Goal: Information Seeking & Learning: Learn about a topic

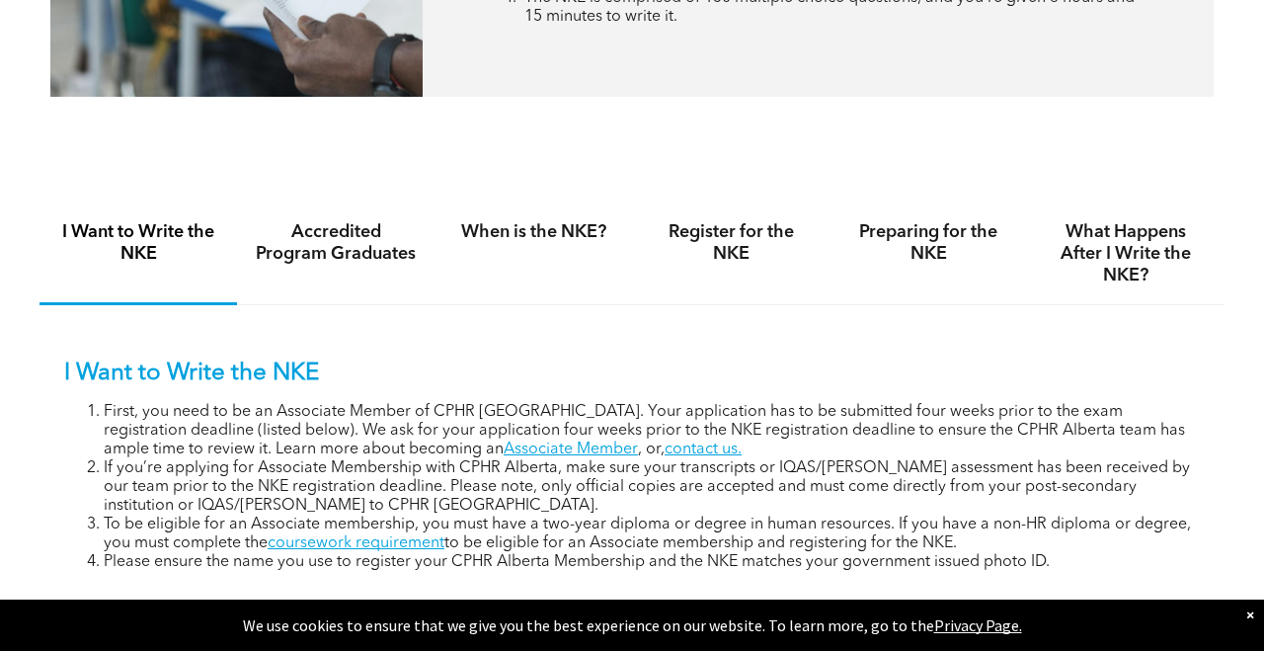
scroll to position [1163, 0]
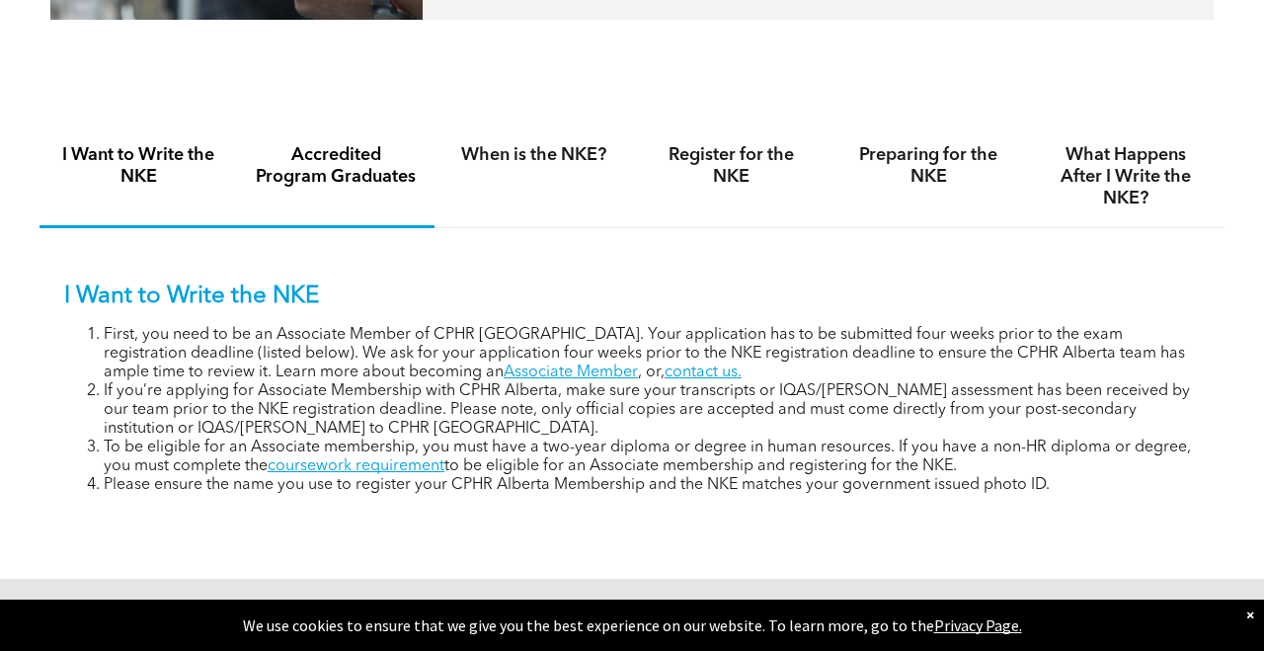
click at [384, 166] on h4 "Accredited Program Graduates" at bounding box center [336, 165] width 162 height 43
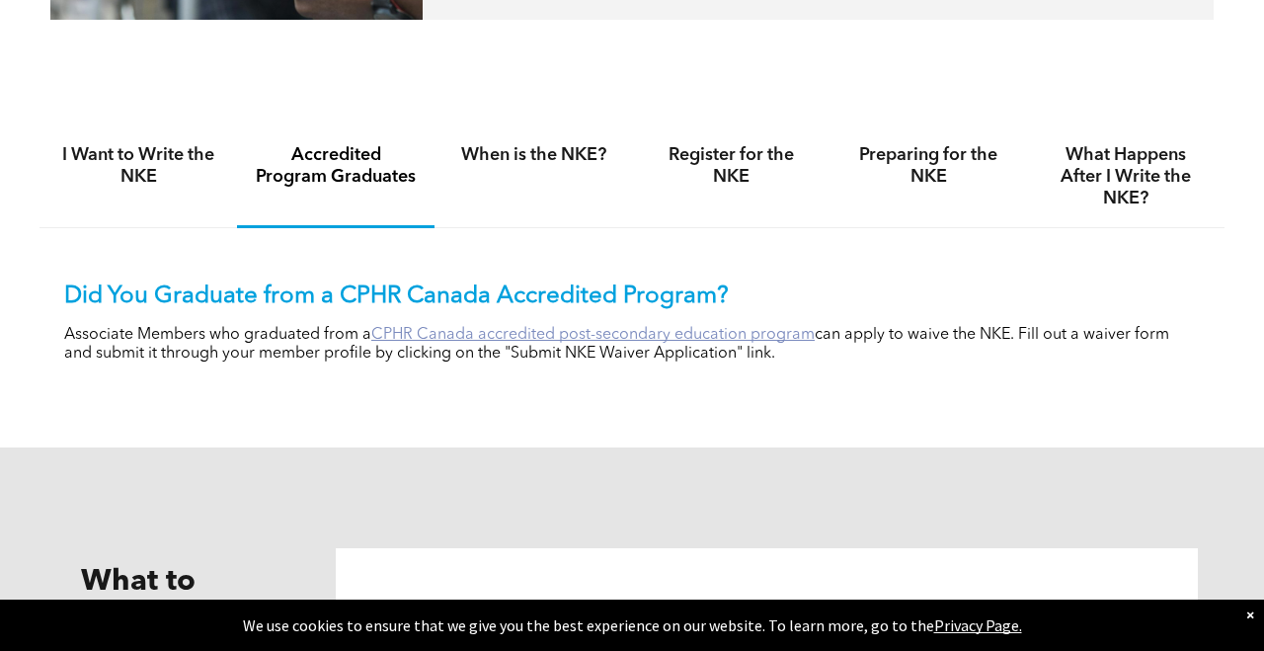
click at [601, 337] on link "CPHR Canada accredited post-secondary education program" at bounding box center [592, 335] width 443 height 16
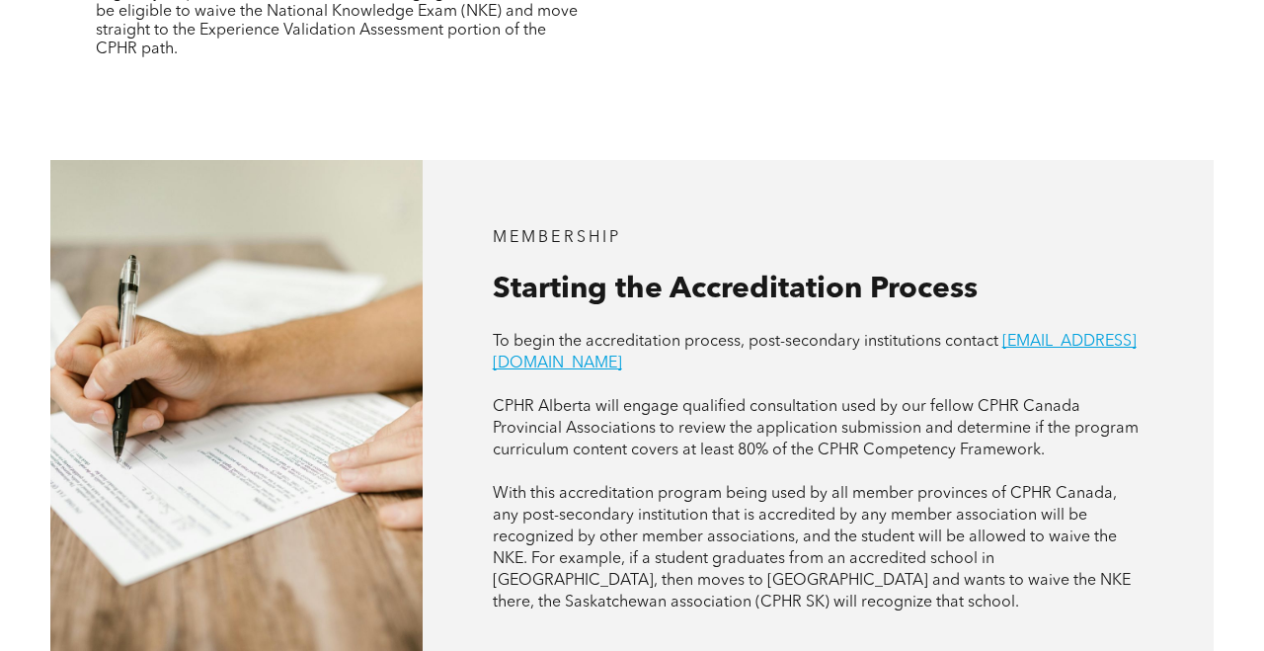
scroll to position [609, 0]
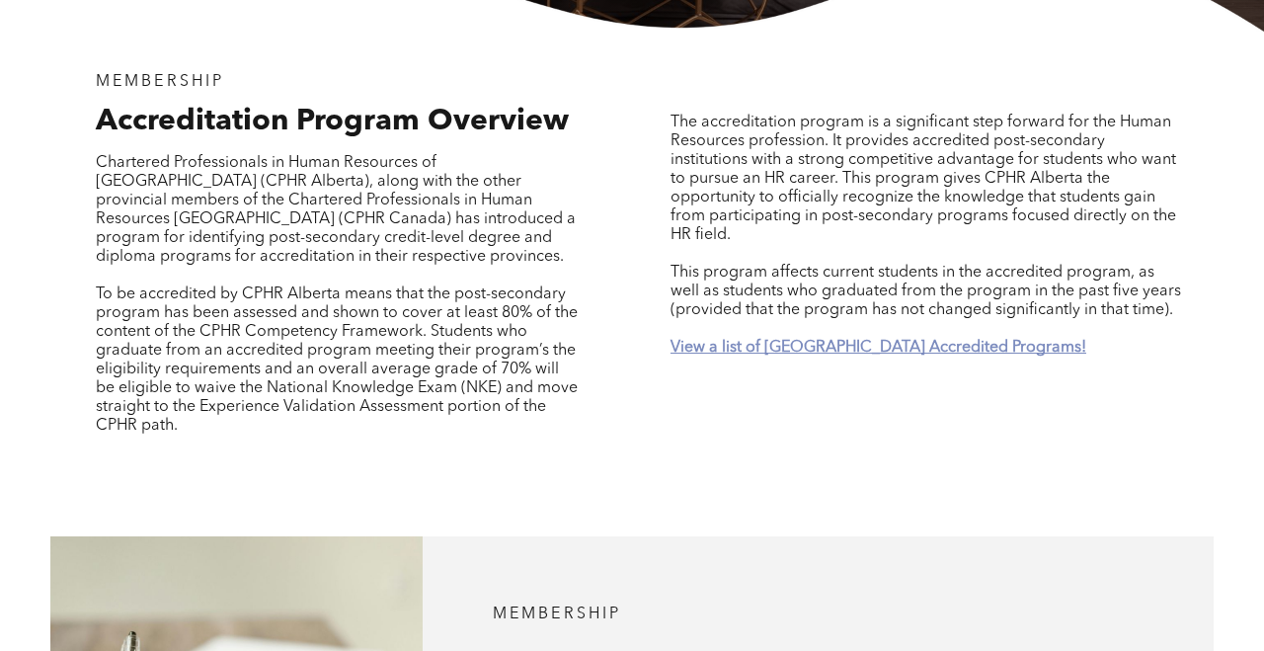
click at [720, 340] on strong "View a list of [GEOGRAPHIC_DATA] Accredited Programs!" at bounding box center [878, 348] width 416 height 16
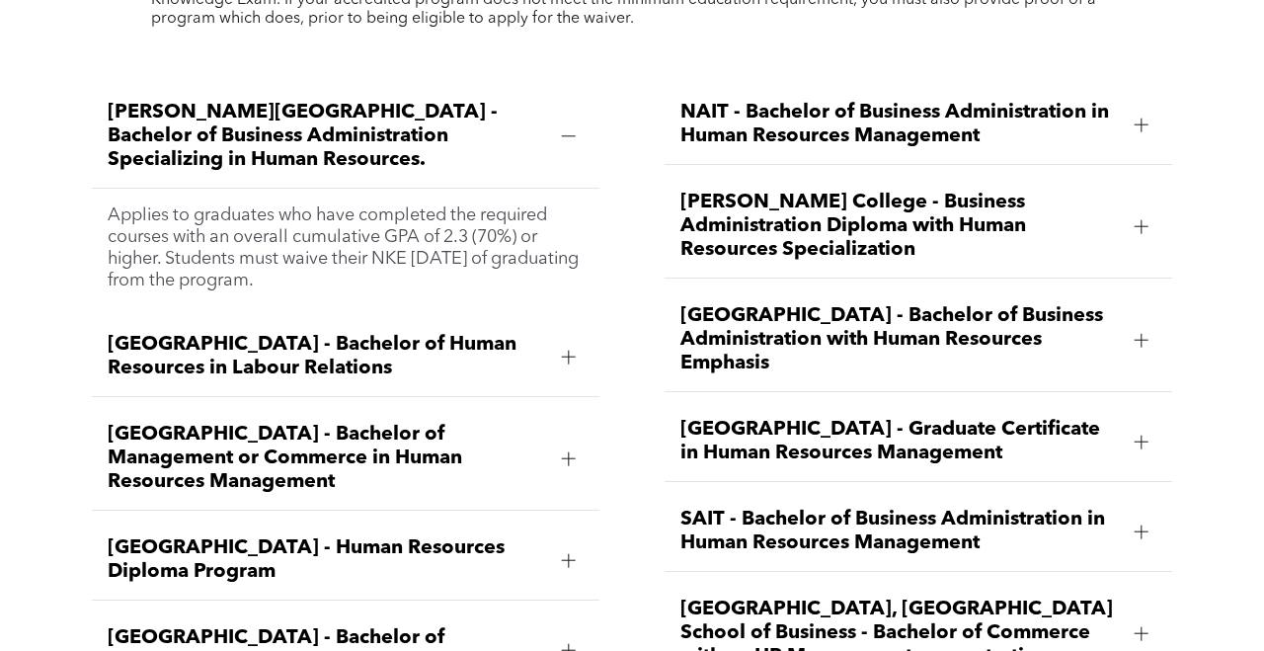
scroll to position [2394, 0]
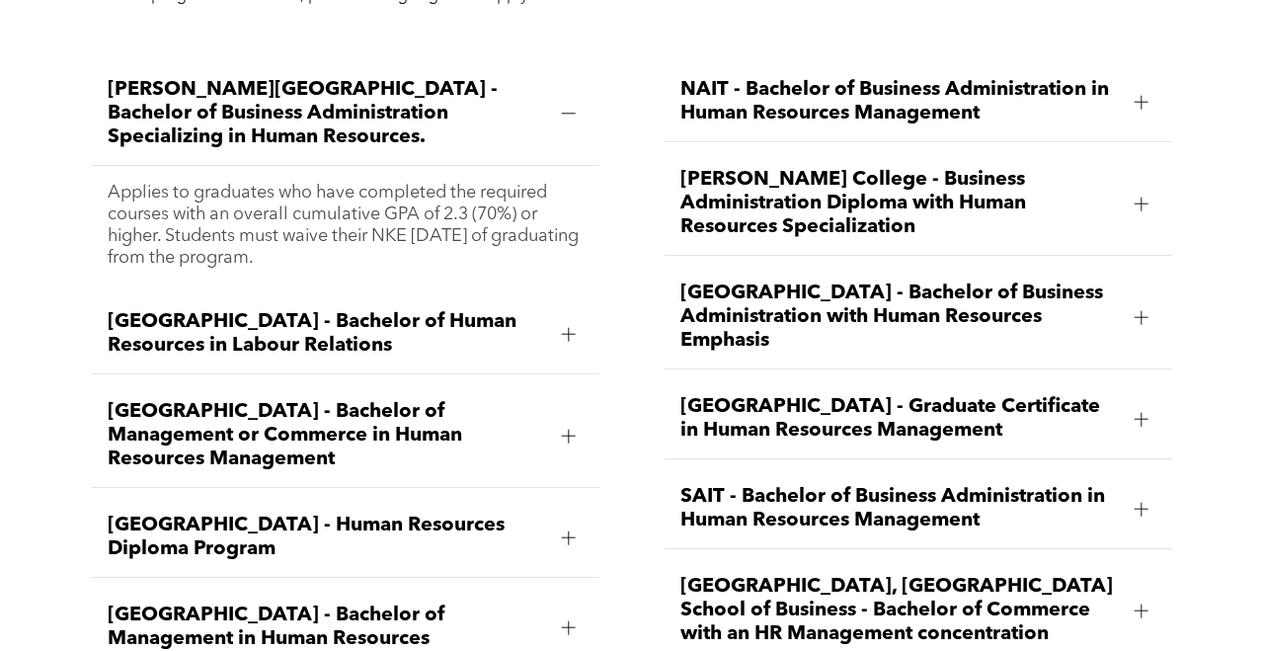
click at [567, 428] on div at bounding box center [569, 435] width 14 height 14
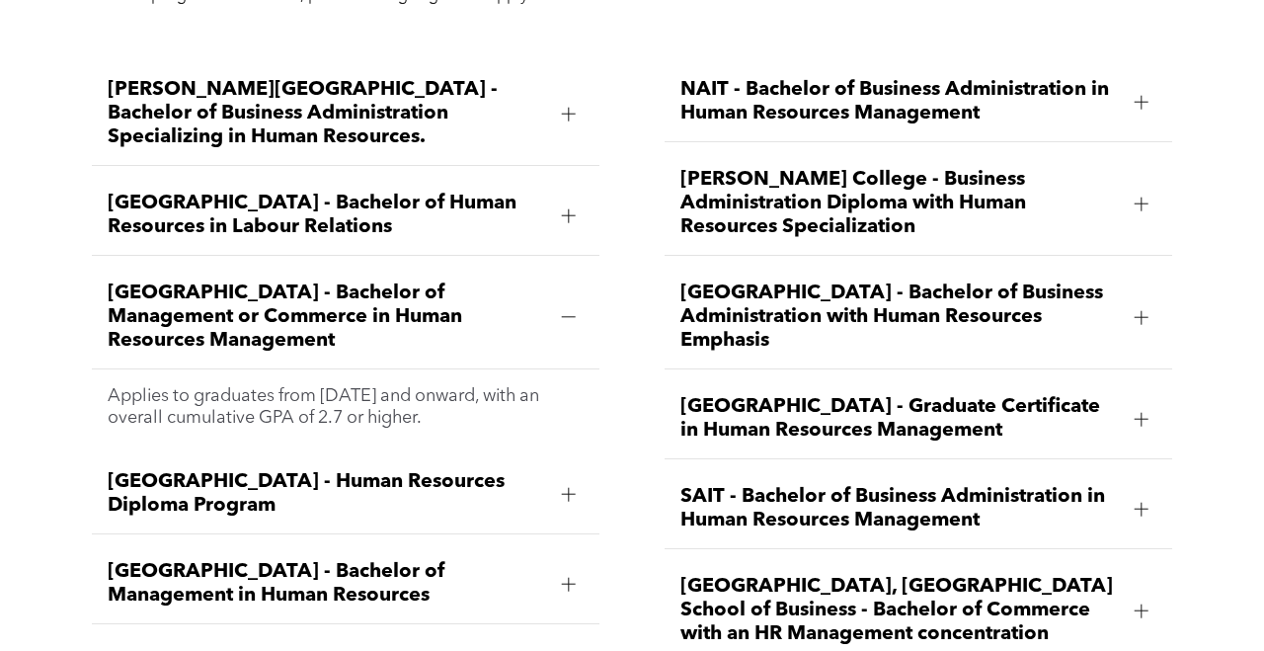
click at [567, 369] on div "Athabasca University - Bachelor of Management or Commerce in Human Resources Ma…" at bounding box center [345, 318] width 507 height 104
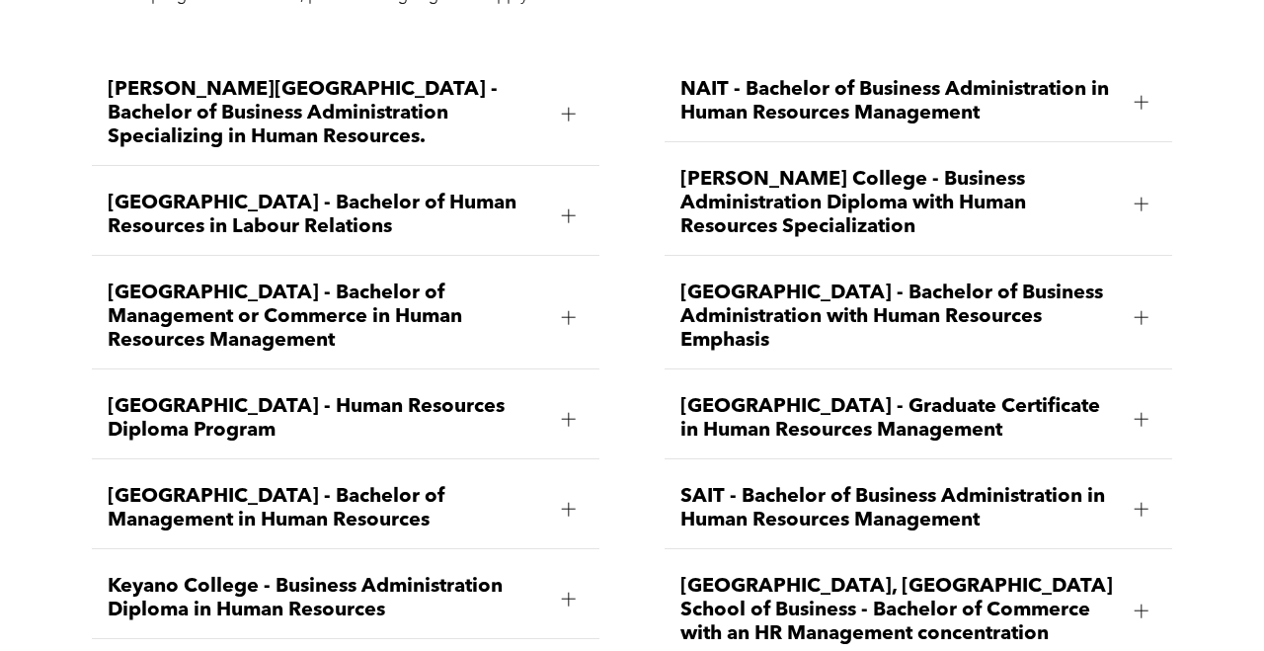
click at [564, 309] on div at bounding box center [569, 317] width 30 height 30
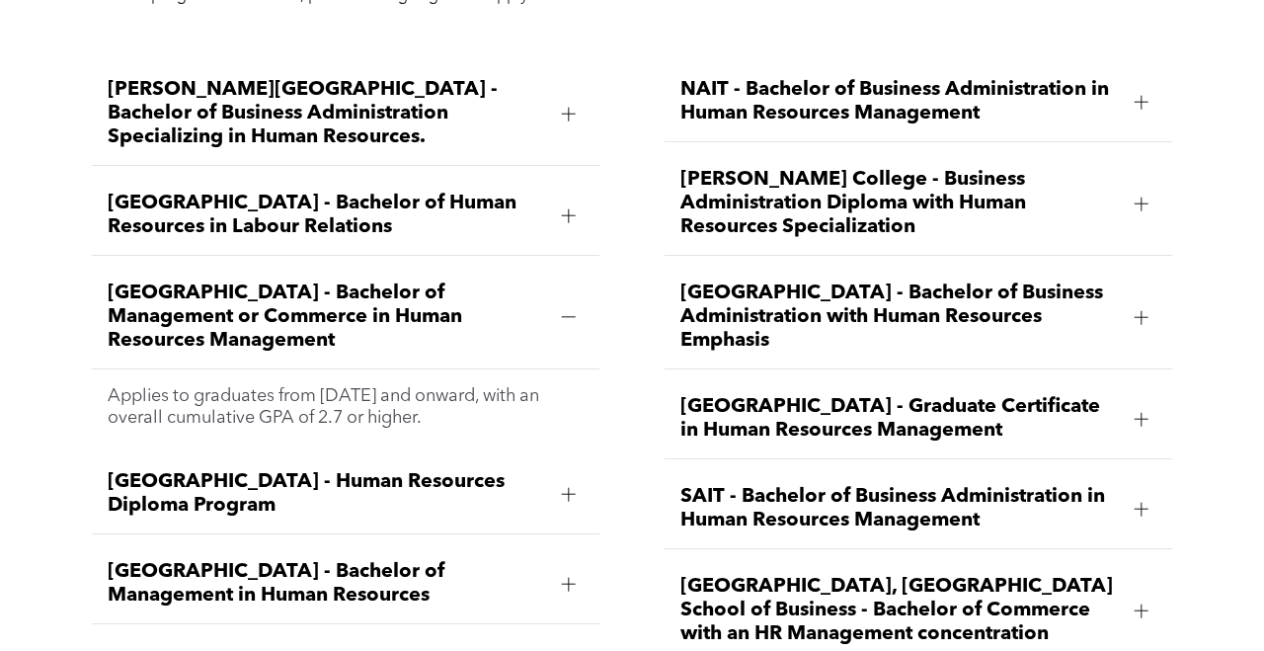
click at [575, 208] on div at bounding box center [569, 215] width 14 height 14
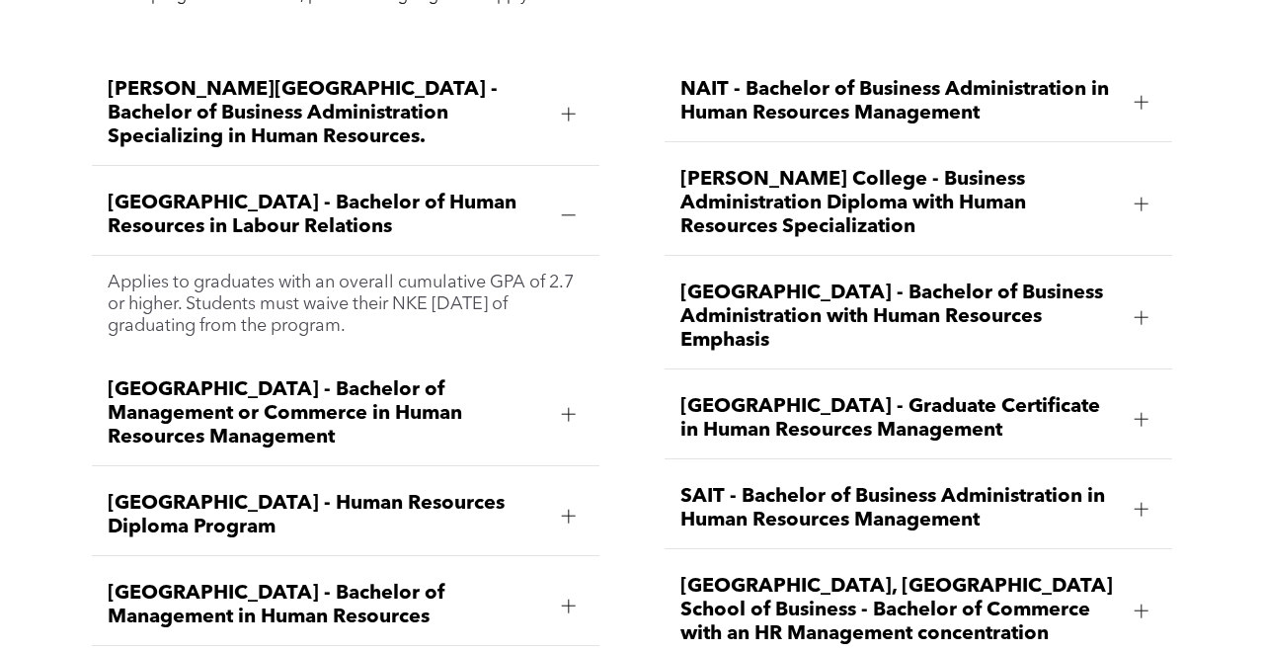
click at [567, 414] on div at bounding box center [569, 414] width 14 height 1
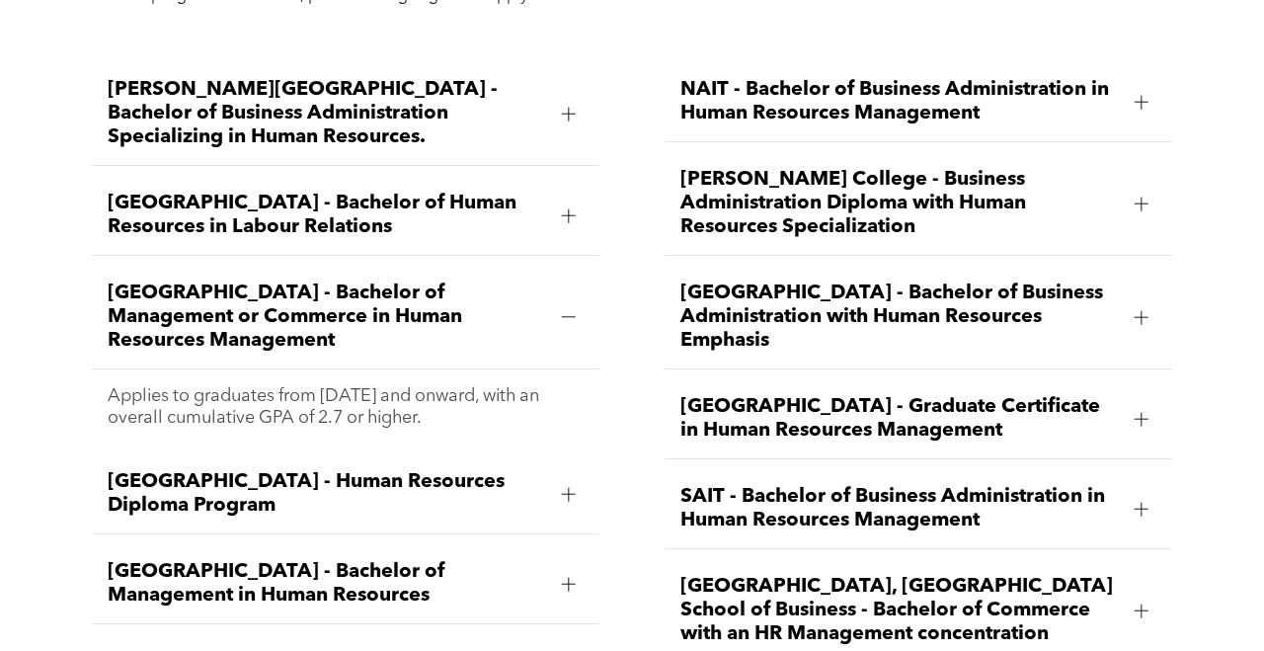
click at [1136, 95] on div at bounding box center [1141, 102] width 14 height 14
